Goal: Find specific page/section: Find specific page/section

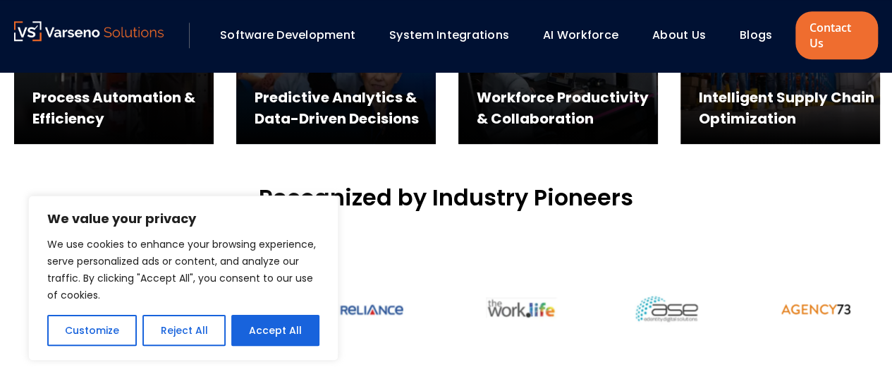
scroll to position [800, 0]
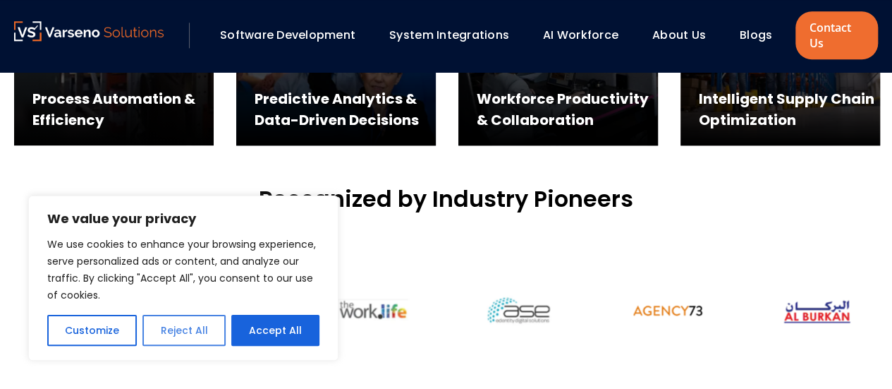
click at [181, 329] on button "Reject All" at bounding box center [183, 330] width 83 height 31
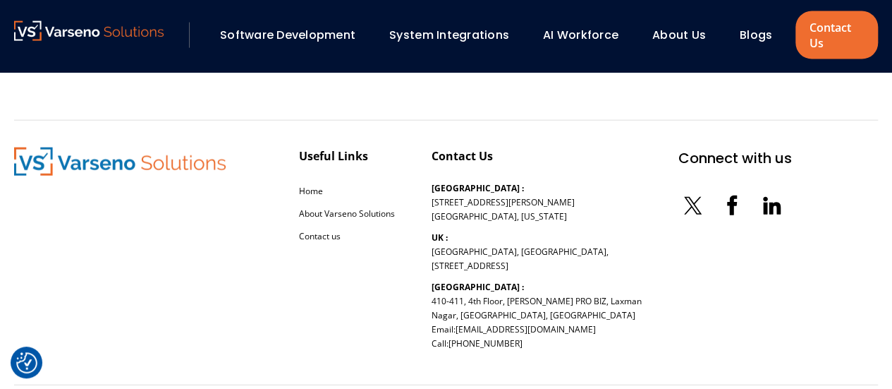
scroll to position [4263, 0]
click at [801, 44] on link "Contact Us" at bounding box center [837, 35] width 83 height 48
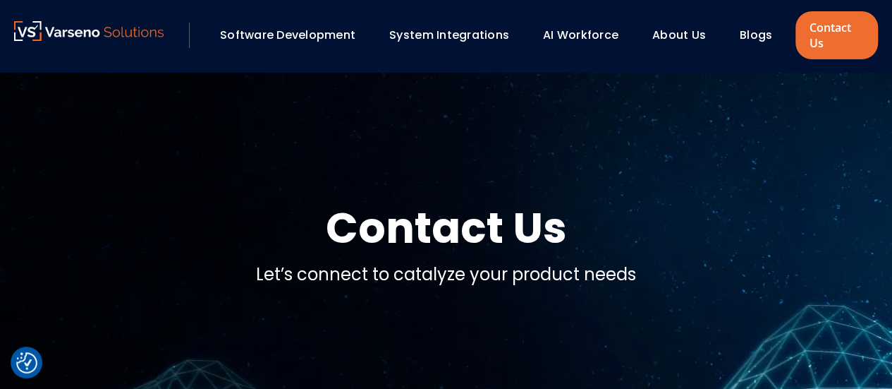
click at [288, 46] on div "Software Development" at bounding box center [294, 35] width 162 height 24
click at [296, 29] on link "Software Development" at bounding box center [287, 35] width 135 height 16
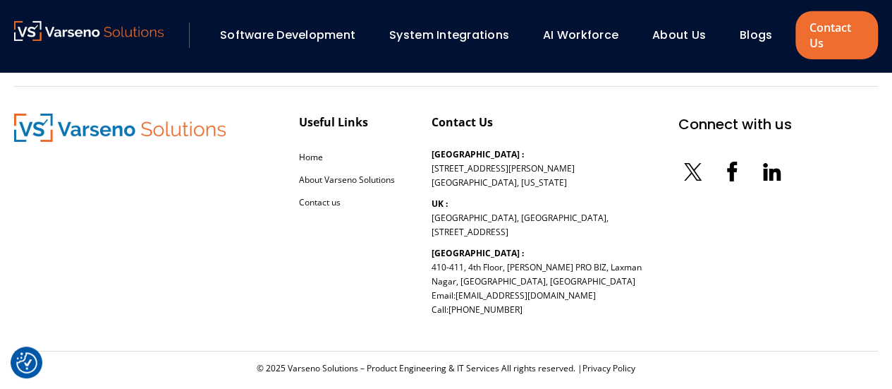
scroll to position [2327, 0]
